Goal: Task Accomplishment & Management: Use online tool/utility

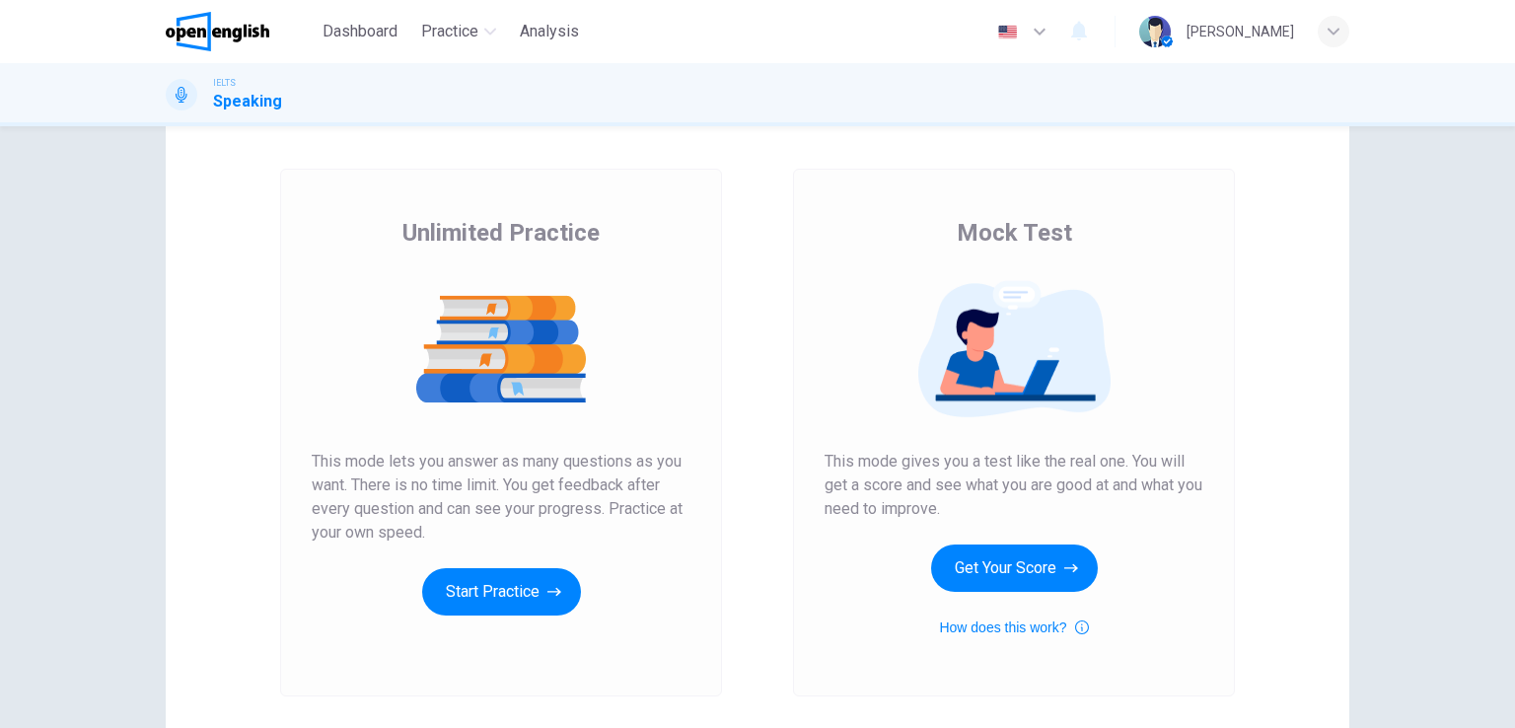
scroll to position [99, 0]
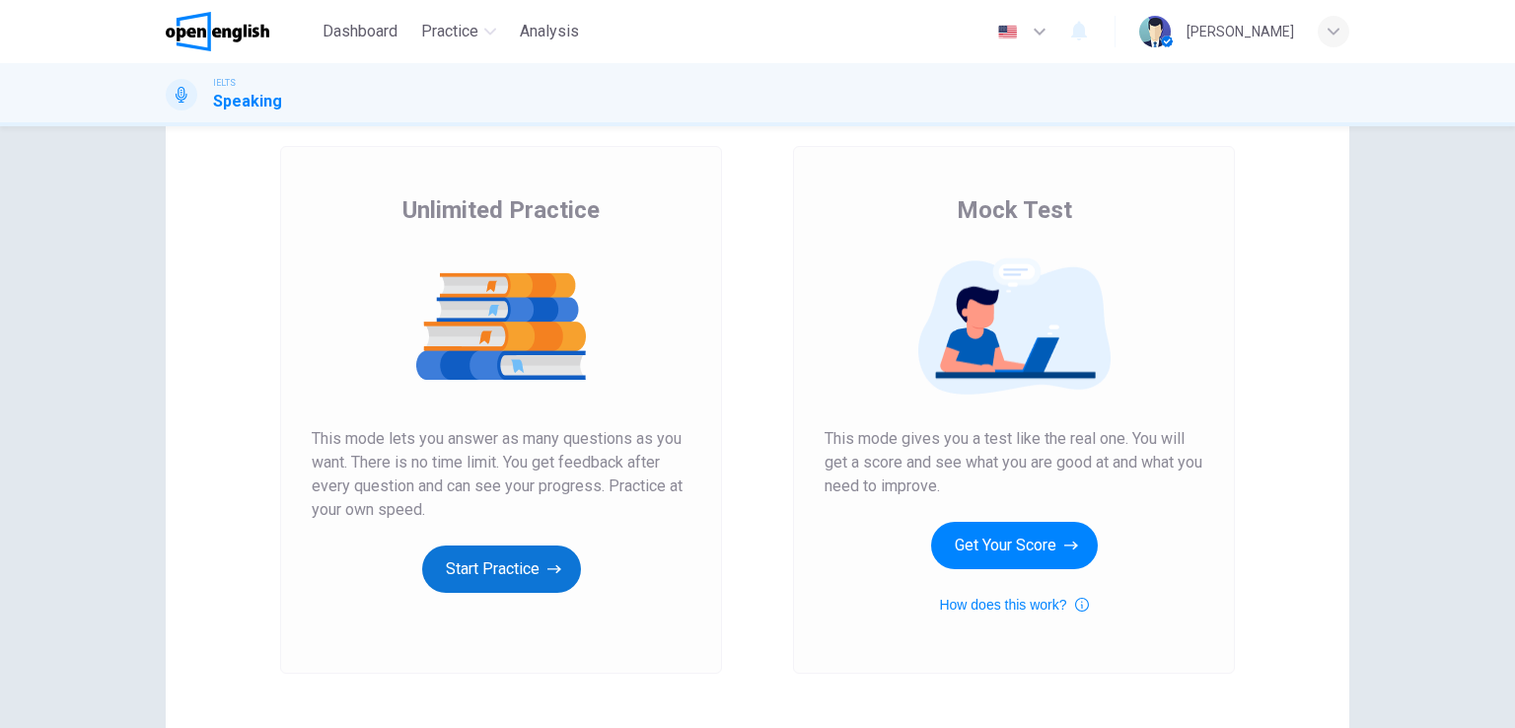
click at [512, 569] on button "Start Practice" at bounding box center [501, 569] width 159 height 47
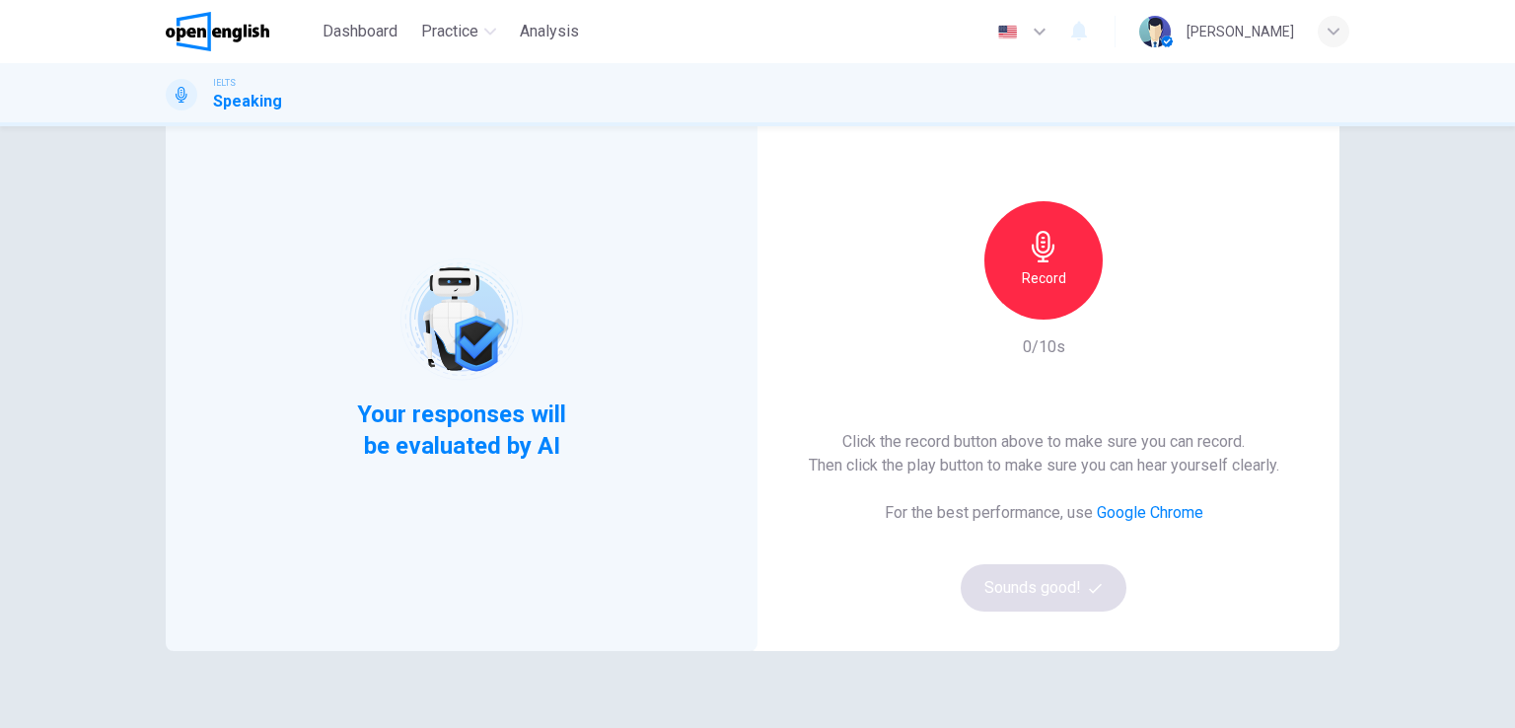
click at [961, 298] on div "Record" at bounding box center [1043, 260] width 213 height 118
click at [1038, 282] on h6 "Record" at bounding box center [1044, 278] width 44 height 24
click at [1046, 329] on h6 "Stop" at bounding box center [1044, 341] width 30 height 24
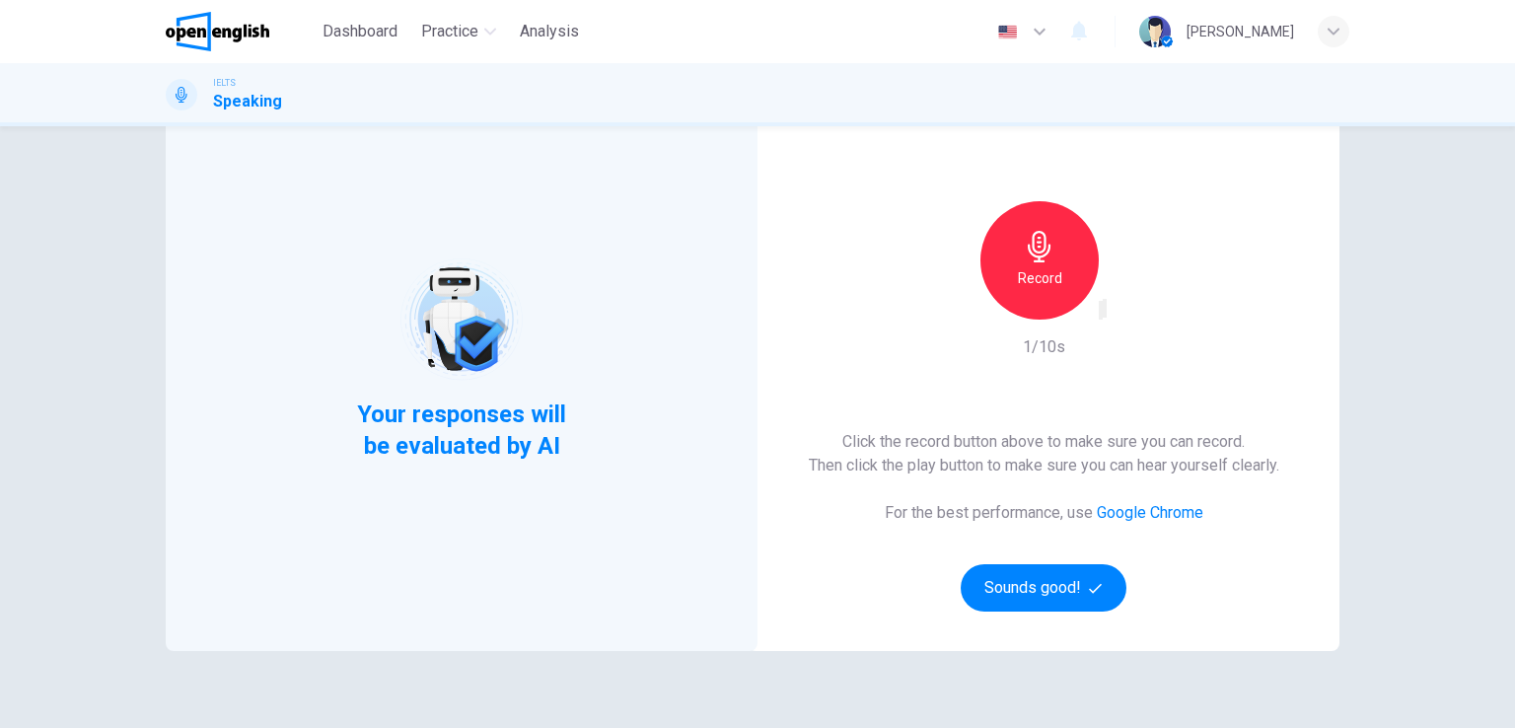
click at [530, 411] on span "Your responses will be evaluated by AI" at bounding box center [462, 430] width 240 height 63
click at [1014, 595] on button "Sounds good!" at bounding box center [1044, 587] width 166 height 47
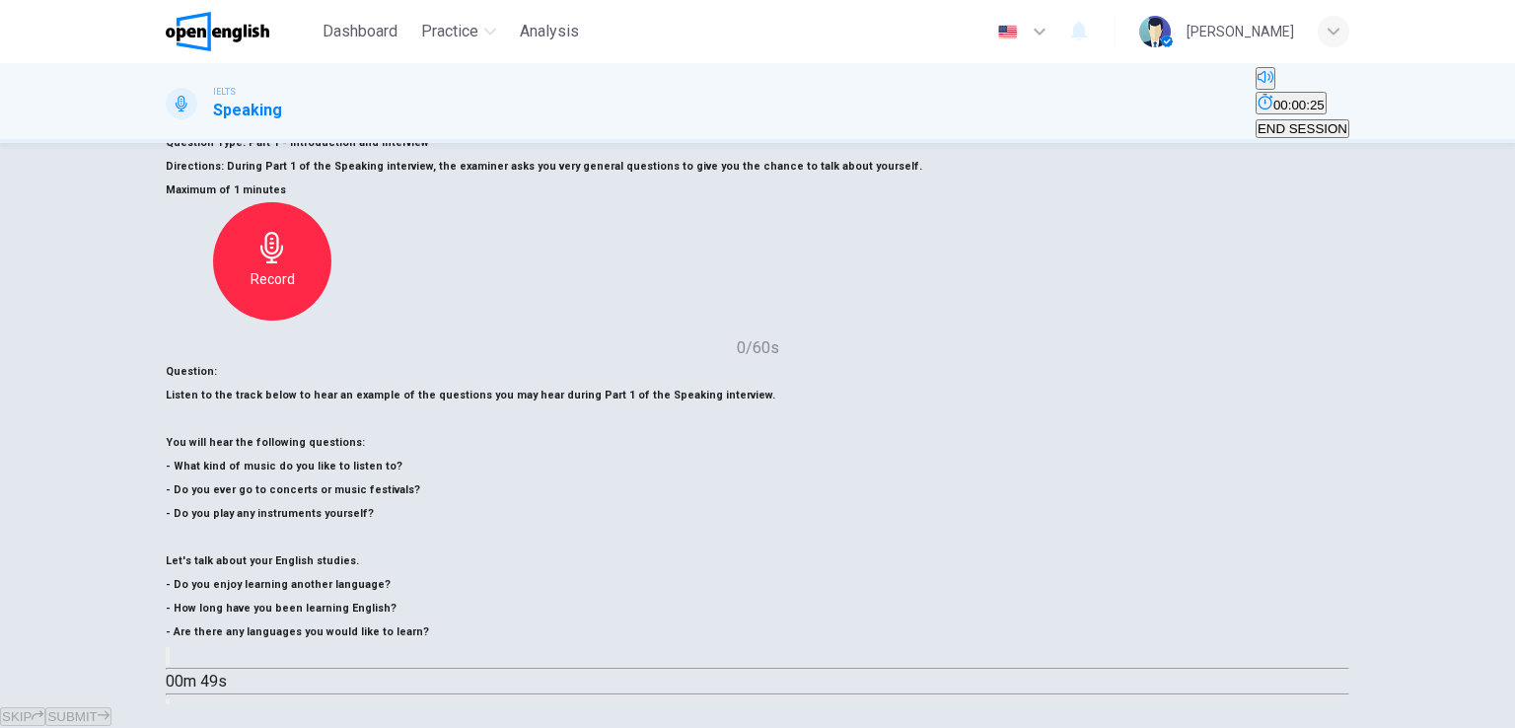
scroll to position [143, 0]
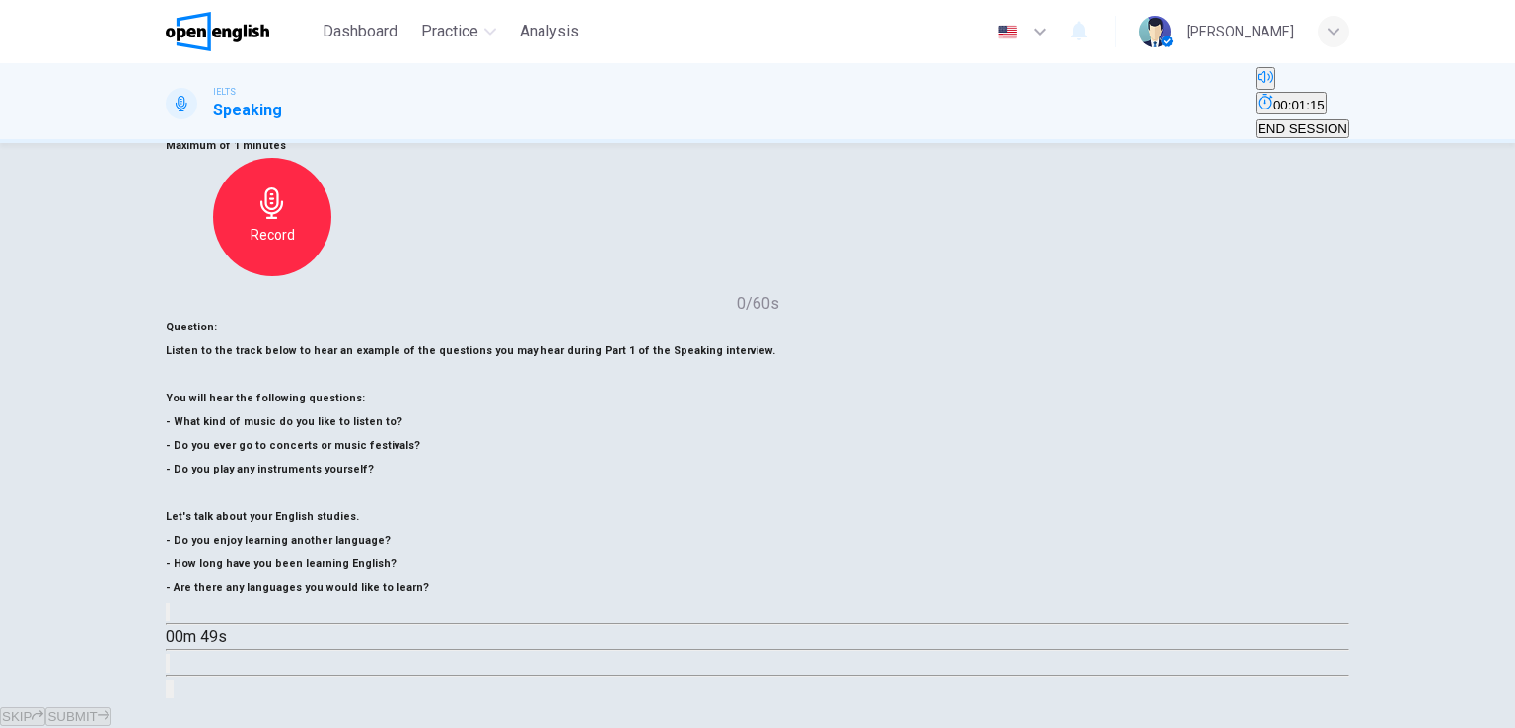
click at [1318, 33] on div "button" at bounding box center [1334, 32] width 32 height 32
click at [886, 727] on div at bounding box center [757, 728] width 1515 height 0
click at [1280, 121] on span "END SESSION" at bounding box center [1303, 128] width 90 height 15
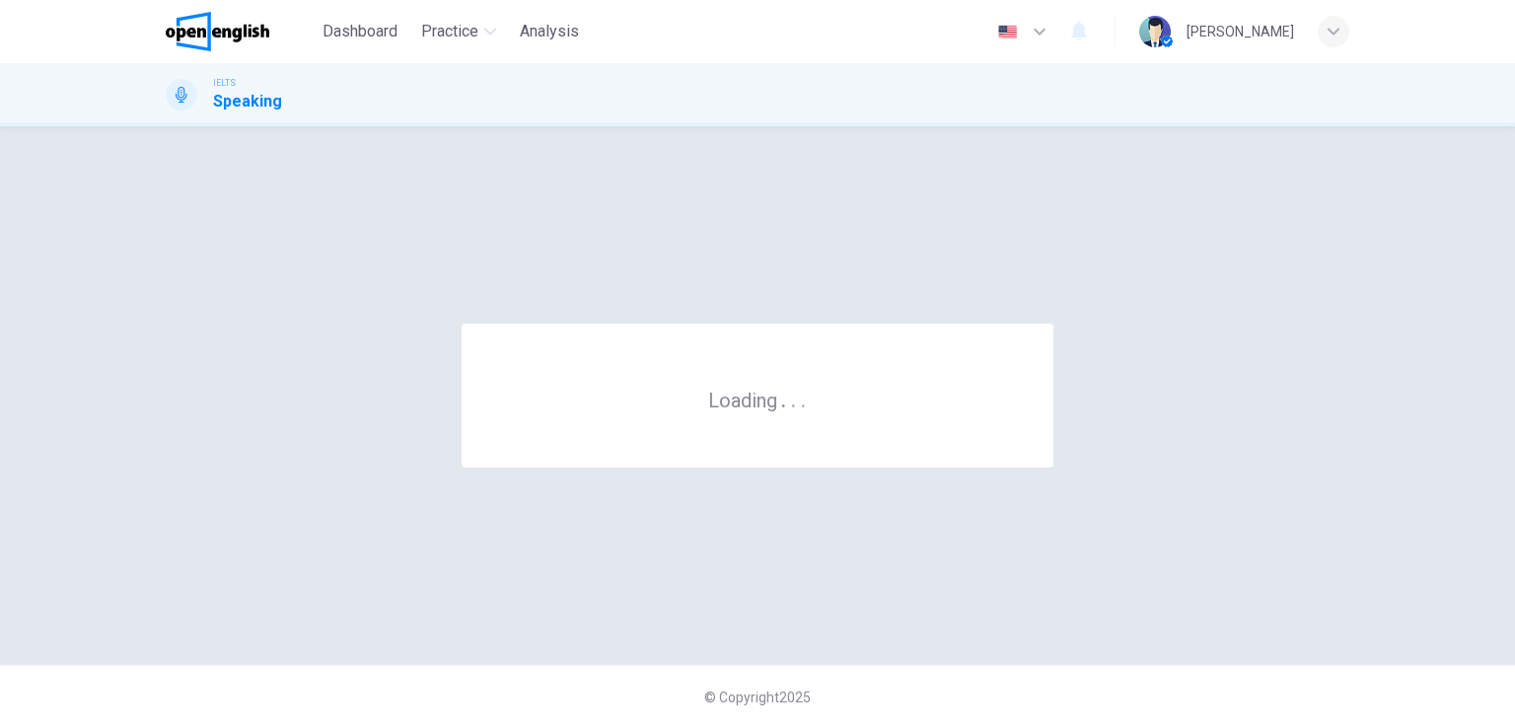
scroll to position [0, 0]
